Goal: Obtain resource: Download file/media

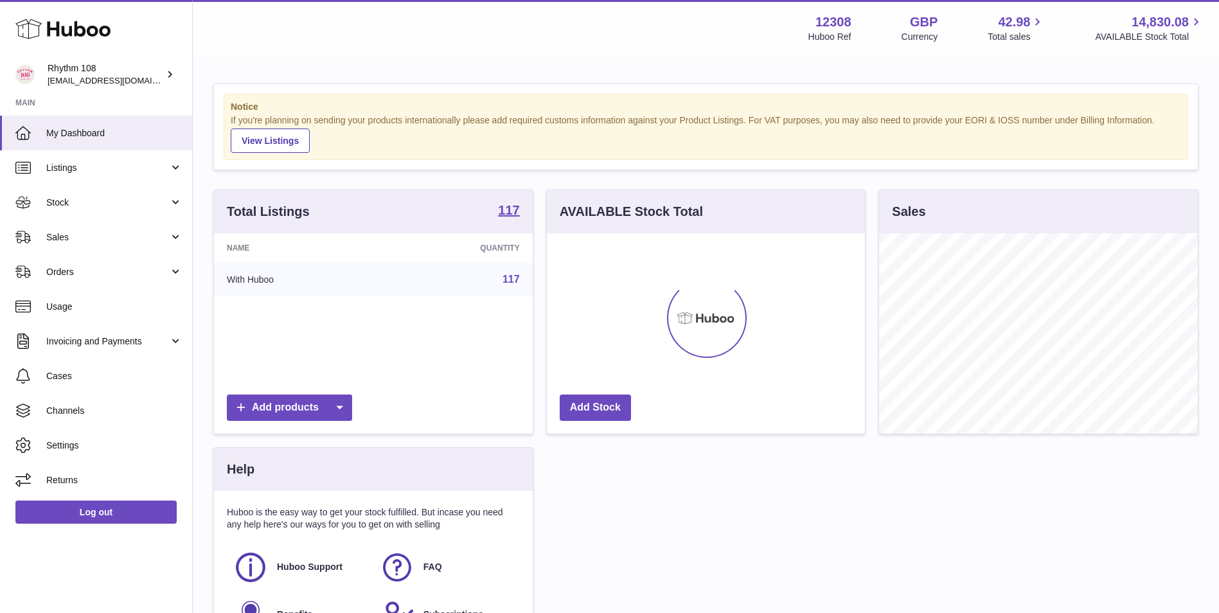
scroll to position [201, 318]
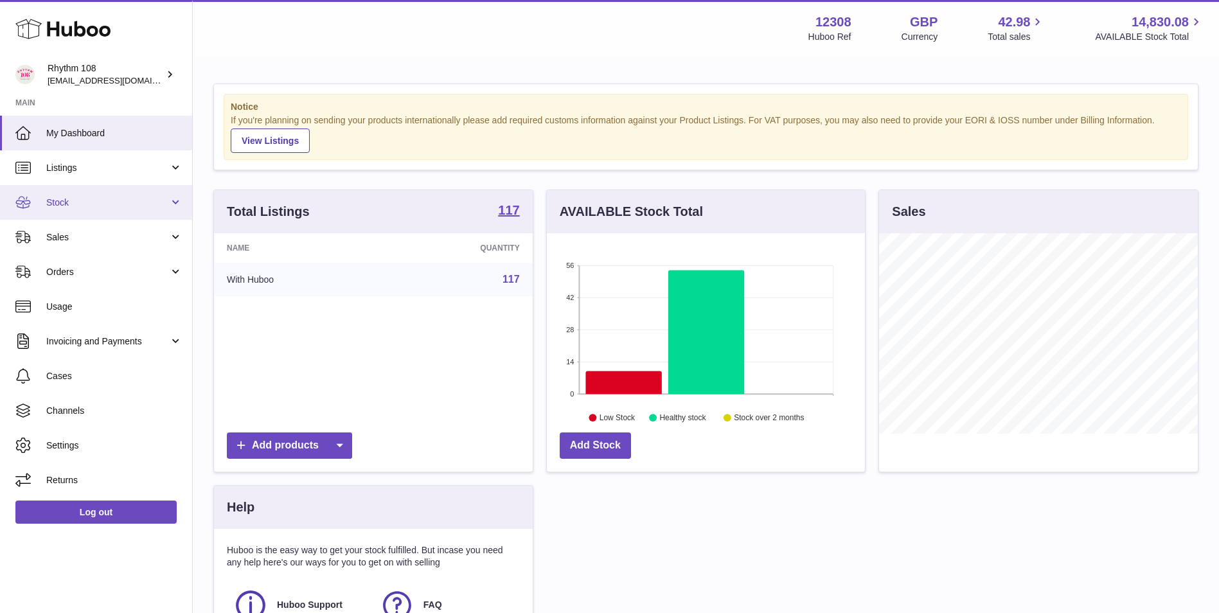
click at [75, 186] on link "Stock" at bounding box center [96, 202] width 192 height 35
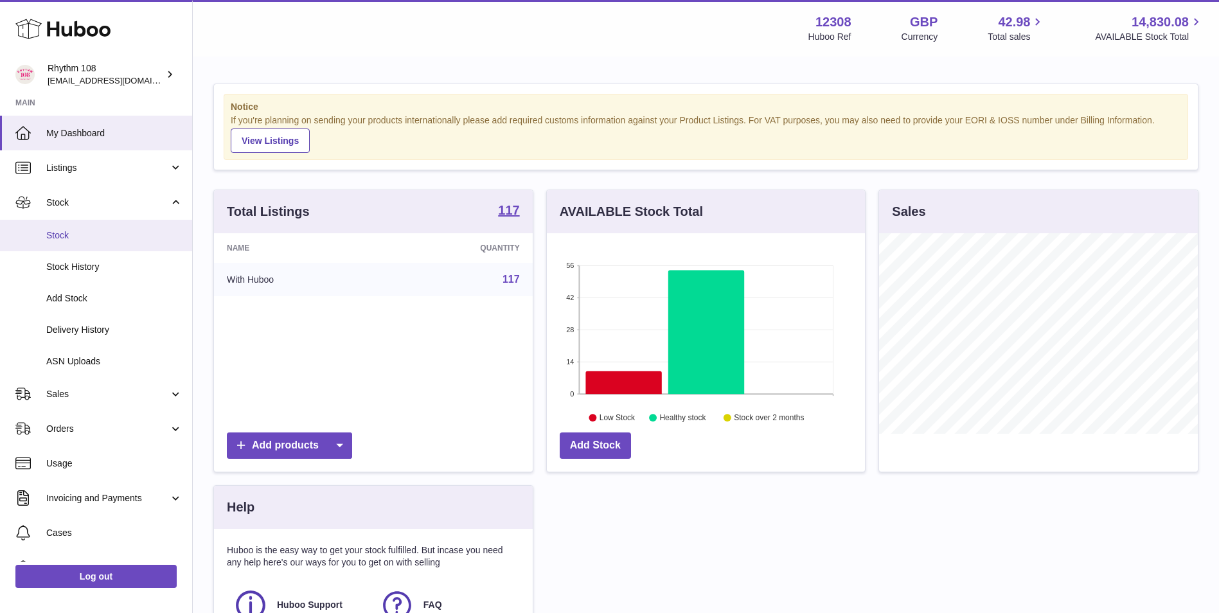
click at [67, 232] on span "Stock" at bounding box center [114, 235] width 136 height 12
click at [94, 235] on span "Stock" at bounding box center [114, 235] width 136 height 12
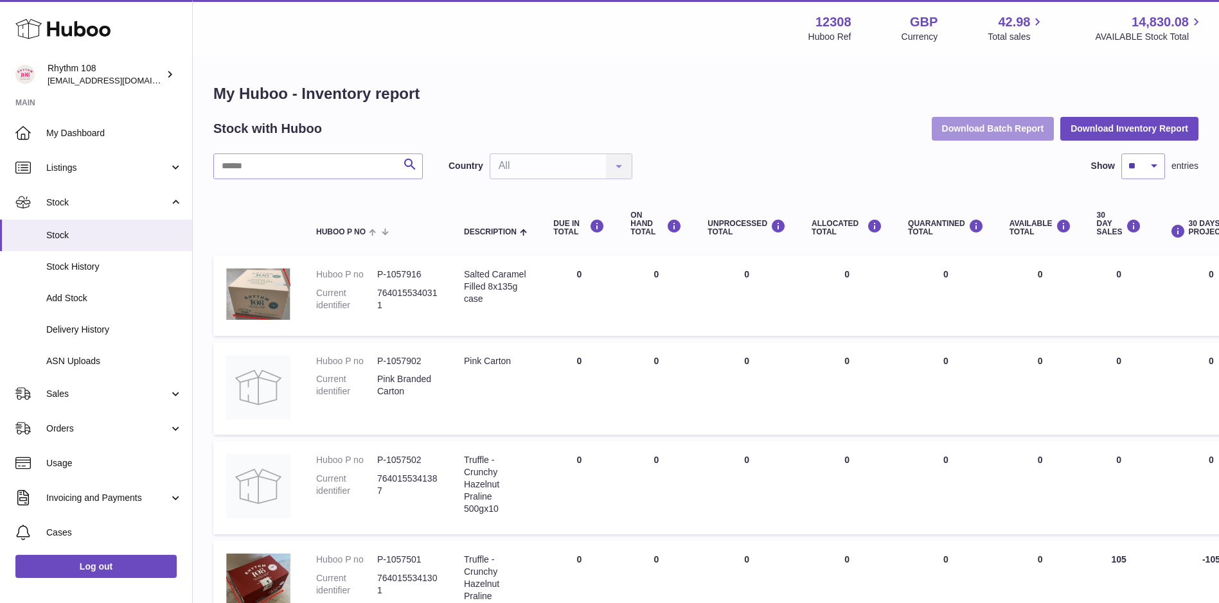
click at [983, 131] on button "Download Batch Report" at bounding box center [993, 128] width 123 height 23
